Goal: Find specific page/section: Find specific page/section

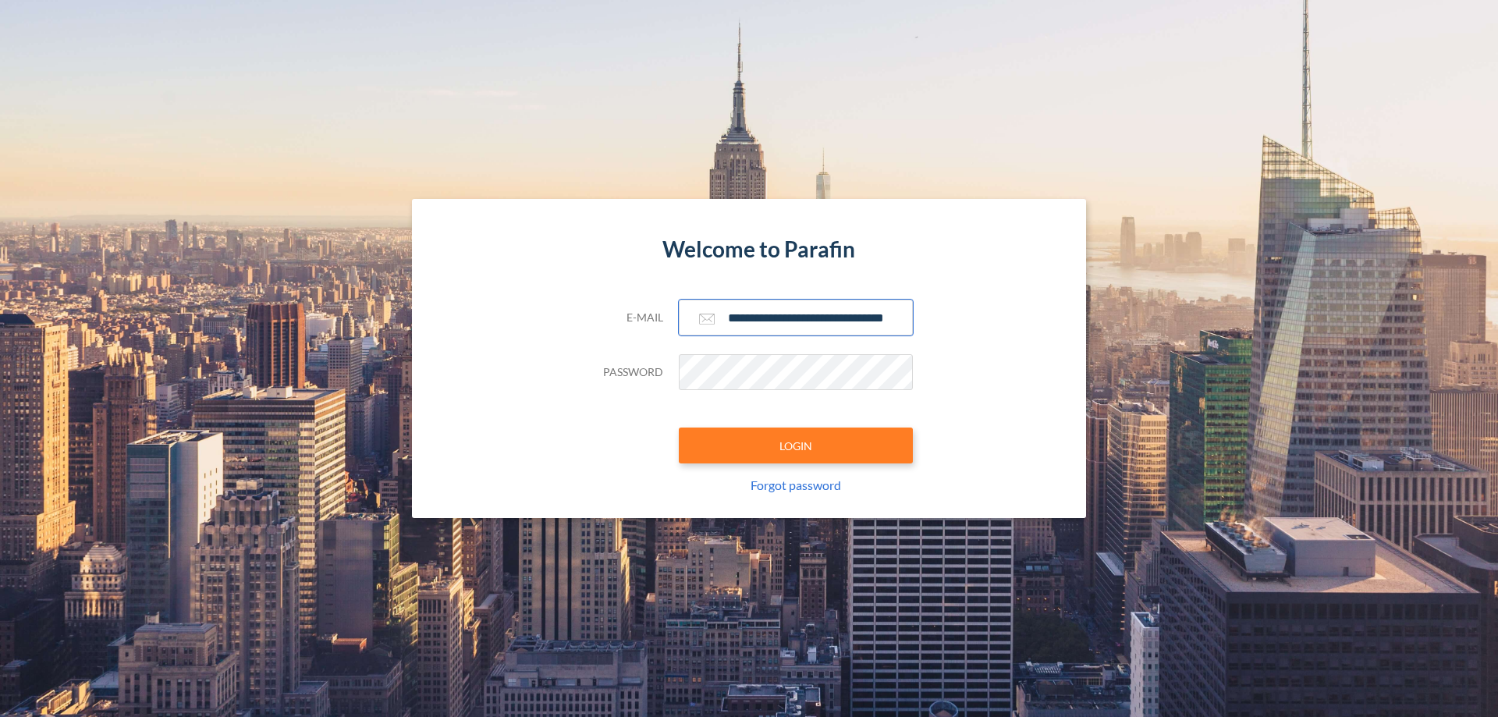
scroll to position [0, 25]
type input "**********"
click at [796, 446] on button "LOGIN" at bounding box center [796, 446] width 234 height 36
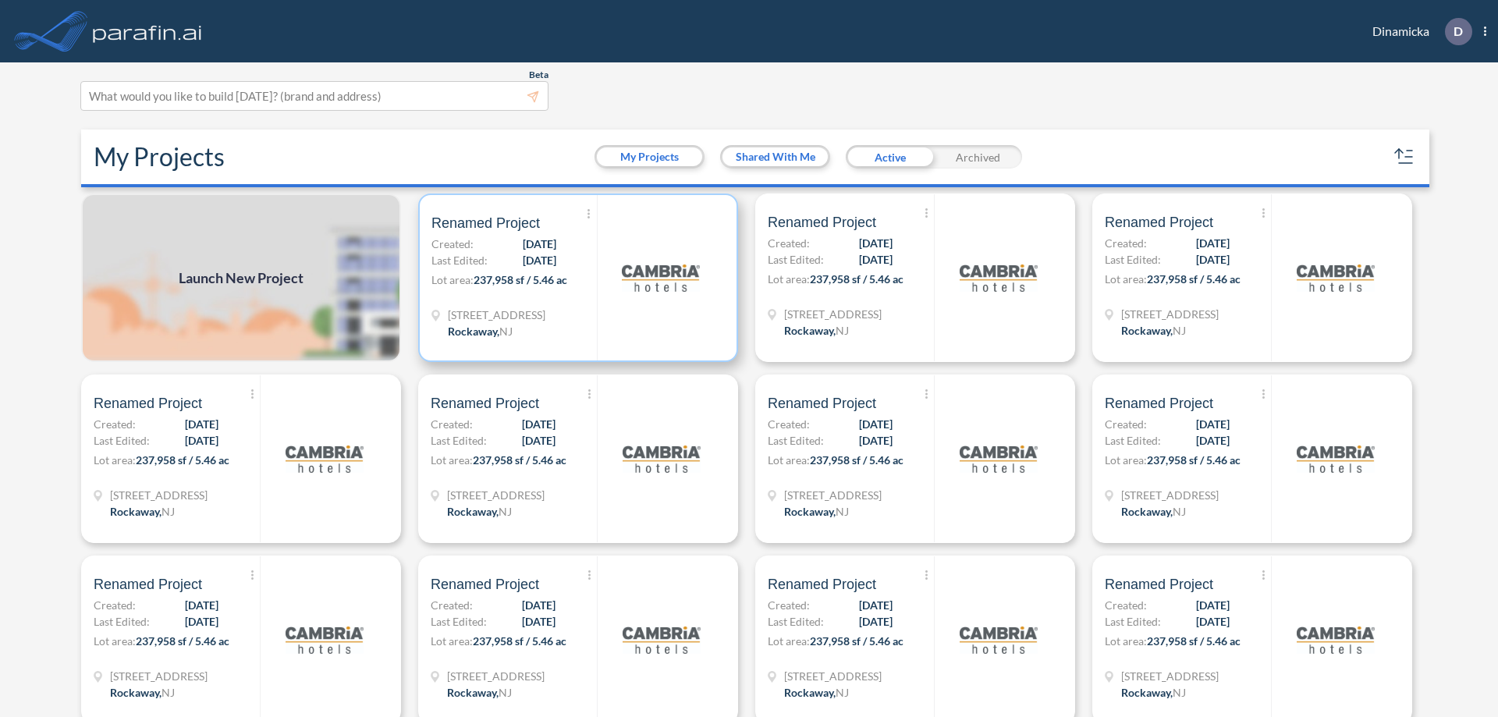
scroll to position [4, 0]
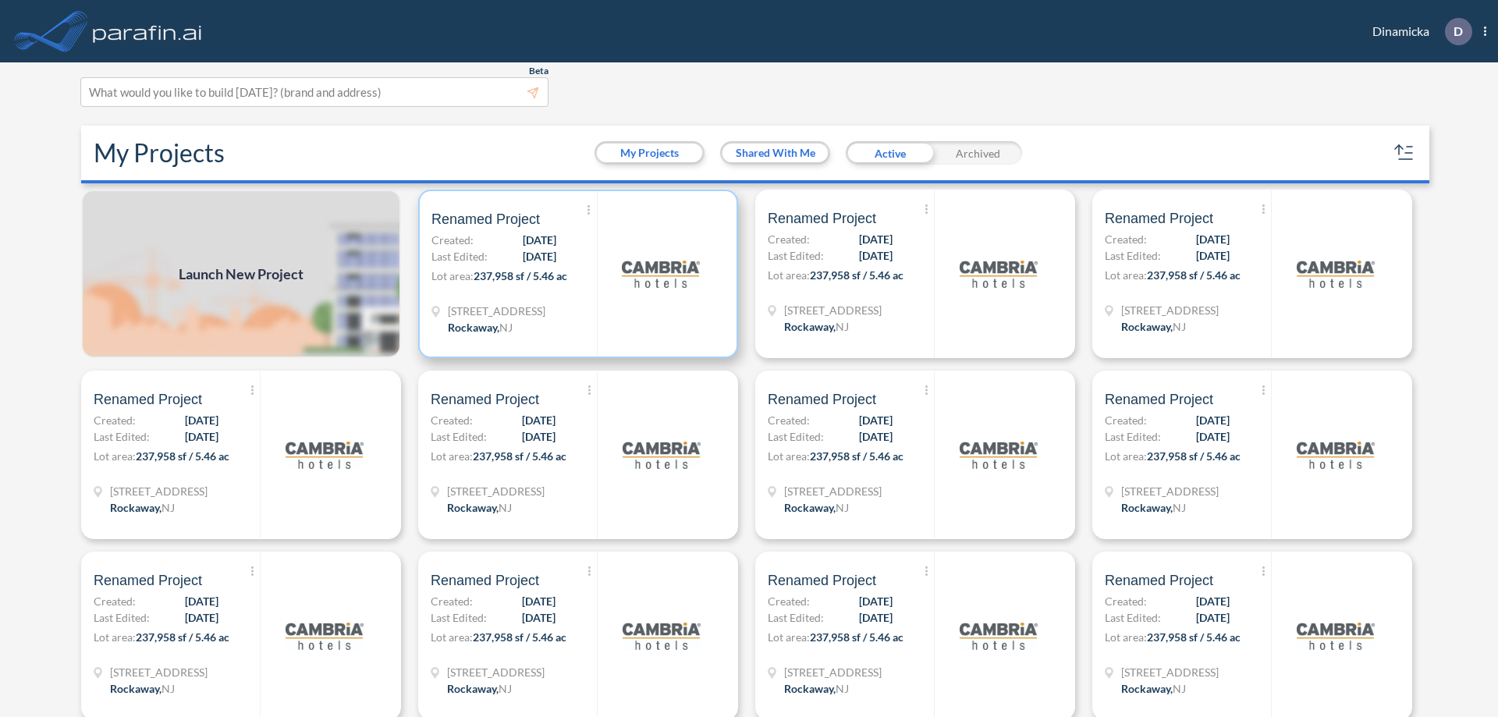
click at [575, 274] on p "Lot area: 237,958 sf / 5.46 ac" at bounding box center [513, 279] width 165 height 23
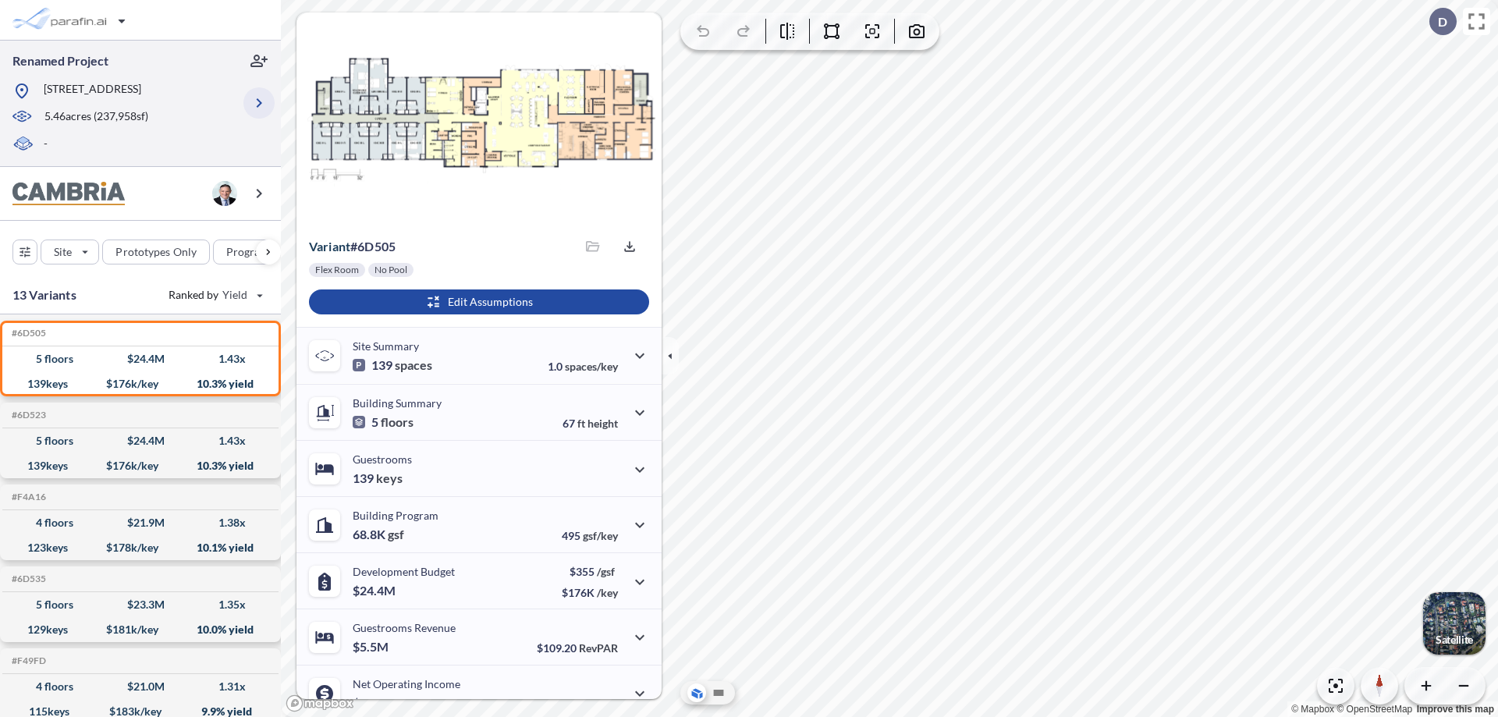
click at [259, 103] on icon "button" at bounding box center [259, 103] width 19 height 19
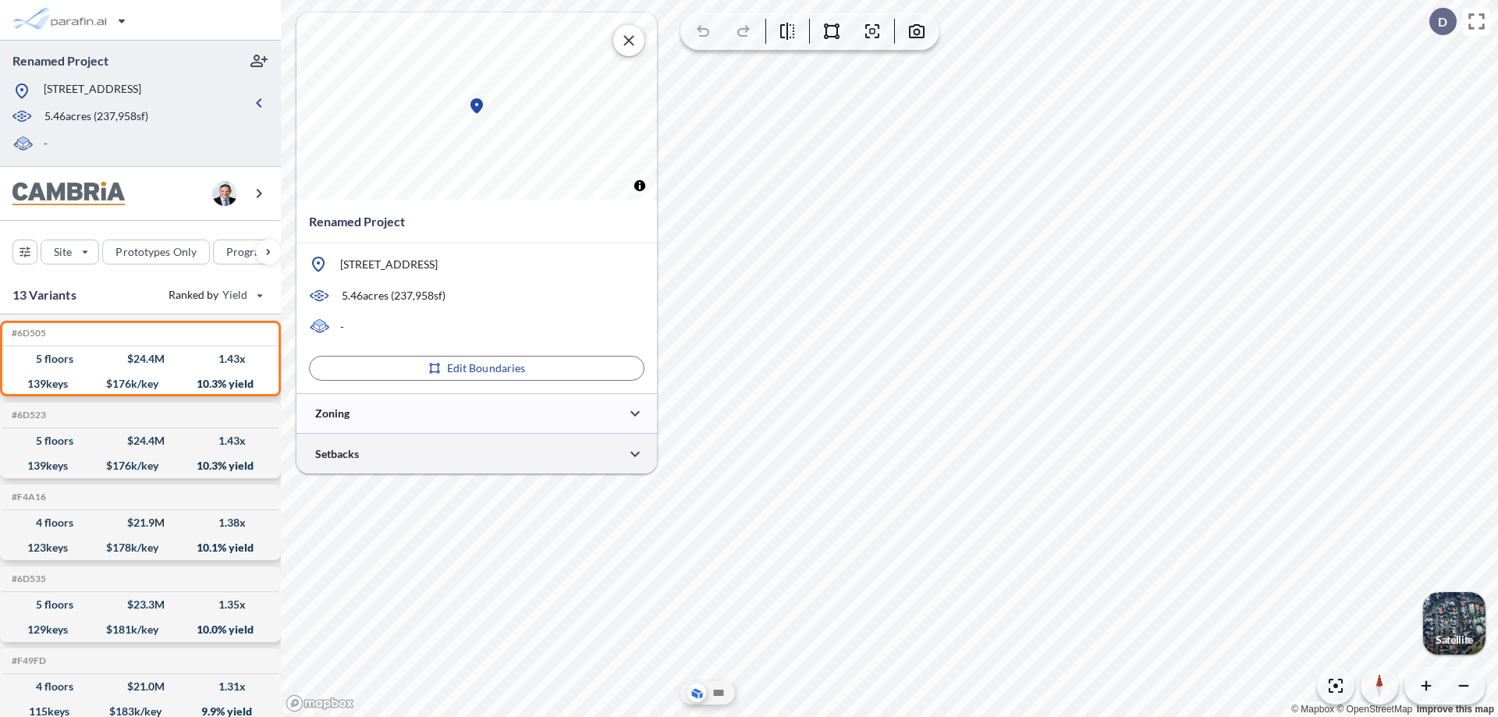
click at [477, 453] on div at bounding box center [476, 454] width 360 height 40
